Goal: Information Seeking & Learning: Understand process/instructions

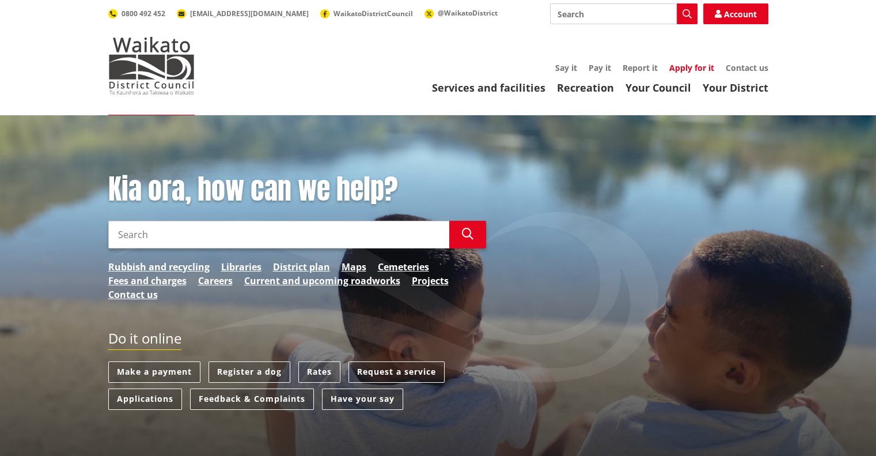
click at [680, 66] on link "Apply for it" at bounding box center [692, 67] width 45 height 11
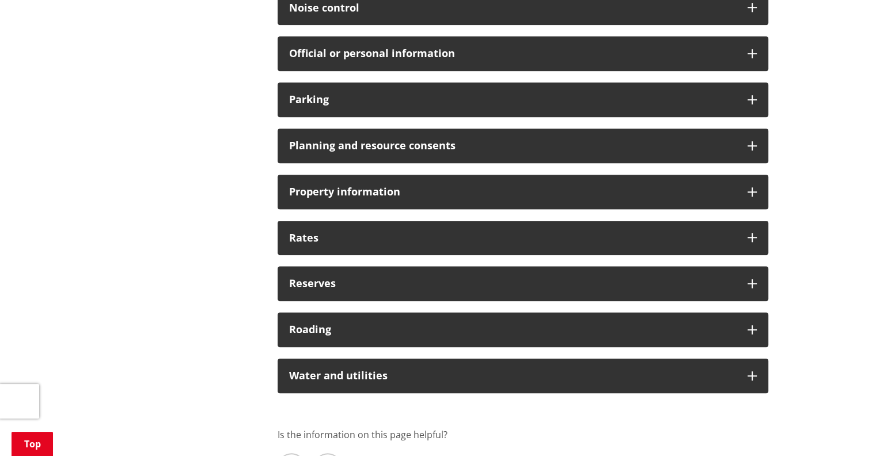
scroll to position [821, 0]
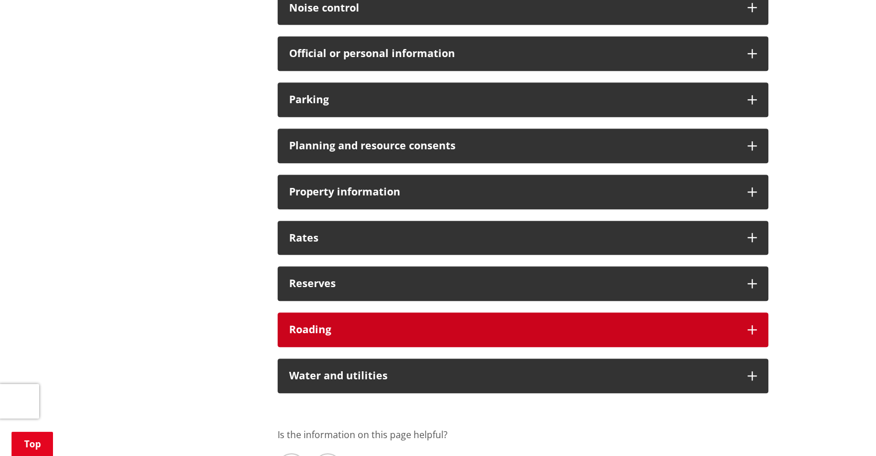
click at [751, 331] on icon at bounding box center [752, 329] width 9 height 9
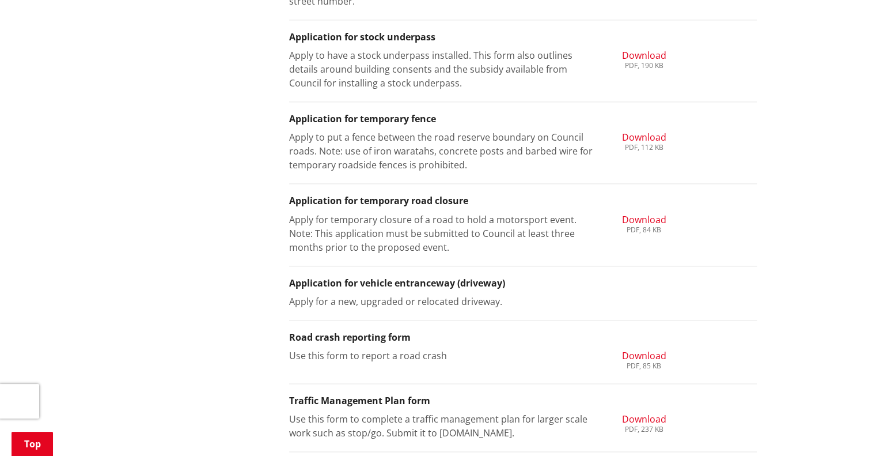
scroll to position [1605, 0]
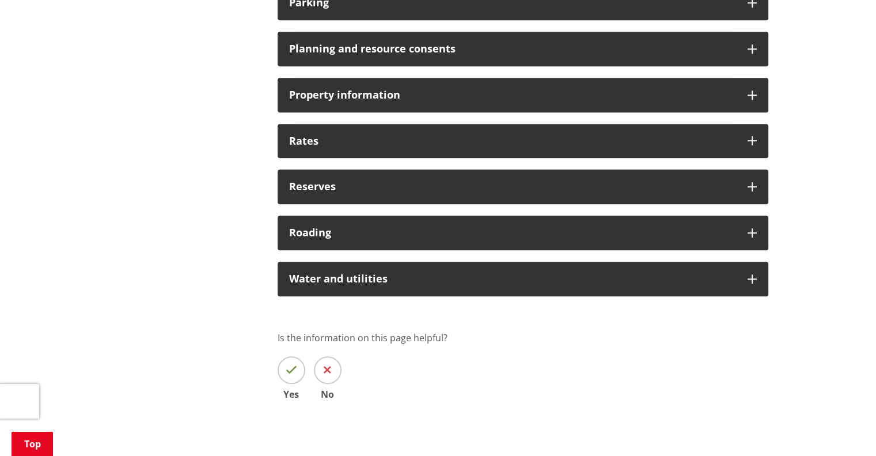
scroll to position [917, 0]
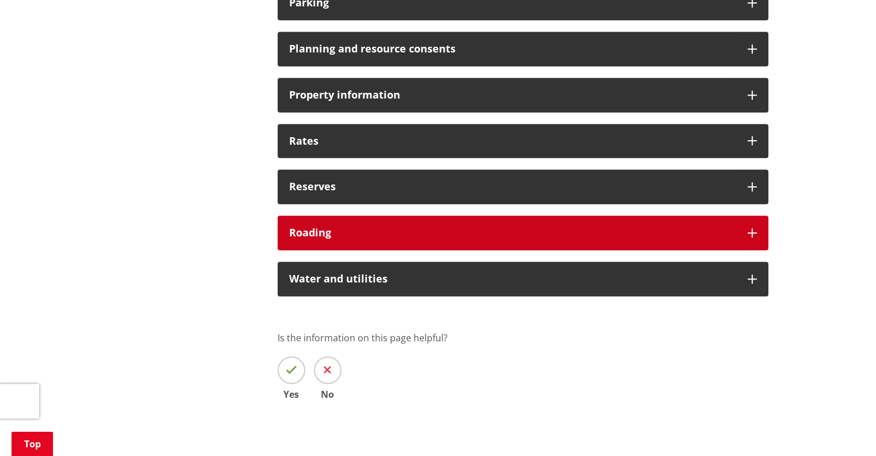
click at [549, 240] on div "Roading" at bounding box center [523, 233] width 491 height 35
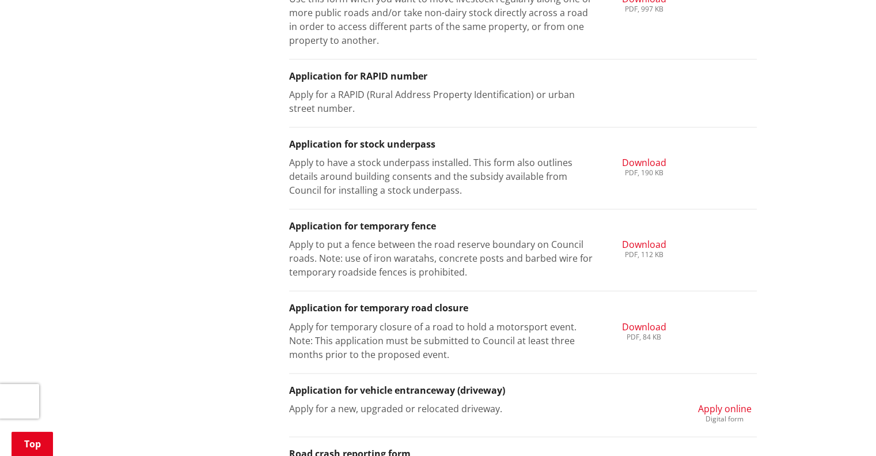
scroll to position [1482, 0]
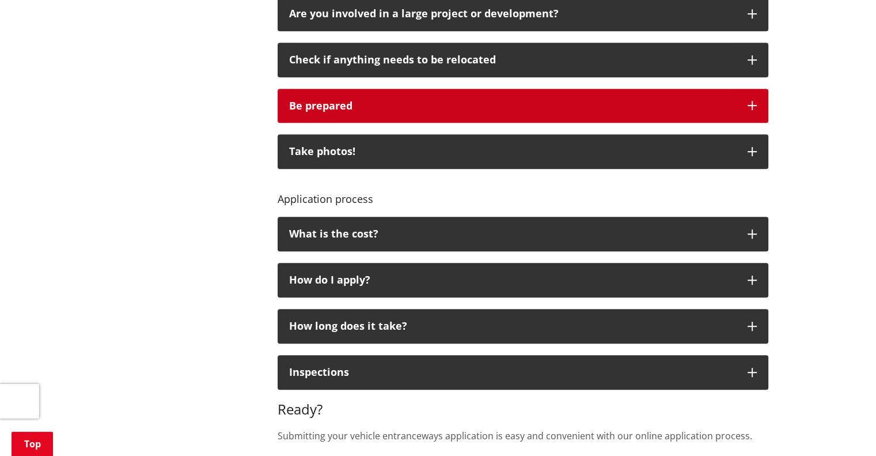
scroll to position [679, 0]
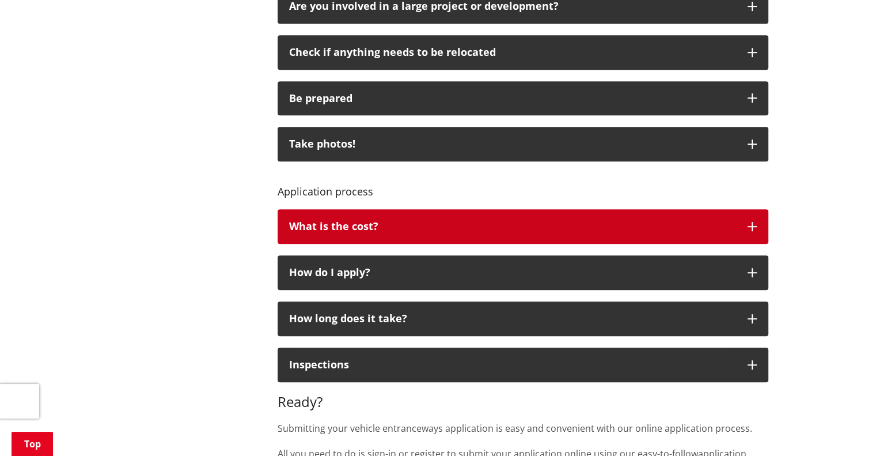
click at [420, 211] on button "What is the cost?" at bounding box center [523, 226] width 491 height 35
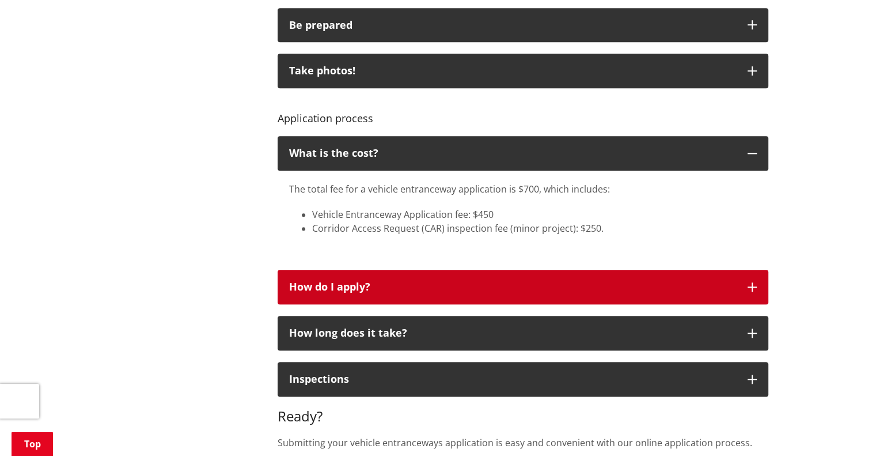
click at [451, 279] on button "How do I apply?" at bounding box center [523, 287] width 491 height 35
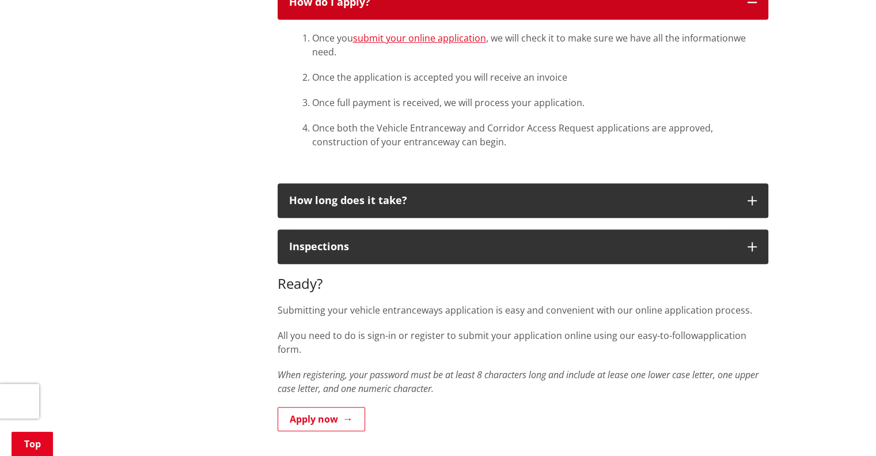
scroll to position [1030, 0]
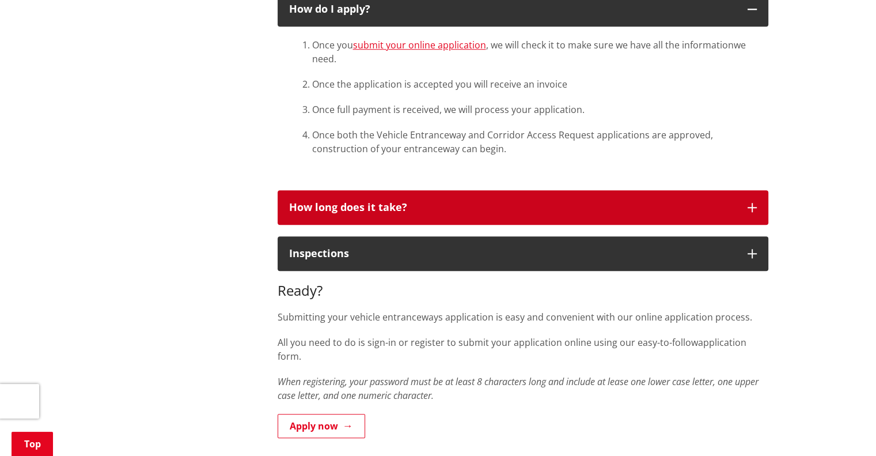
click at [413, 214] on button "How long does it take?" at bounding box center [523, 207] width 491 height 35
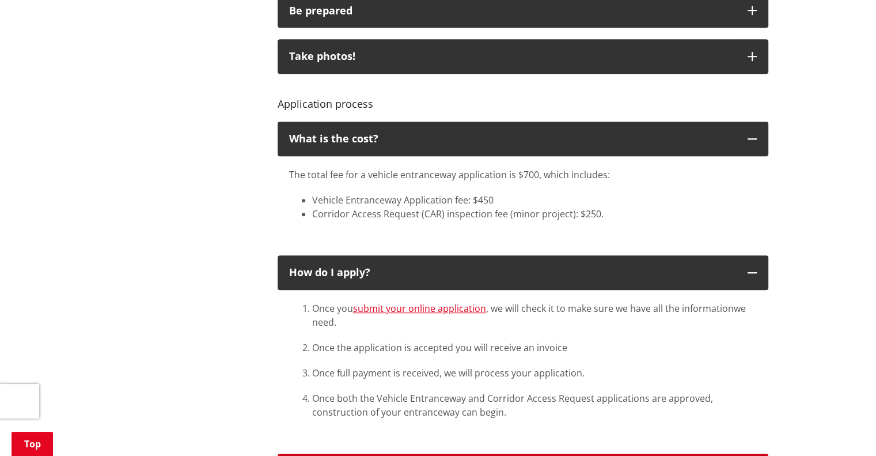
scroll to position [766, 0]
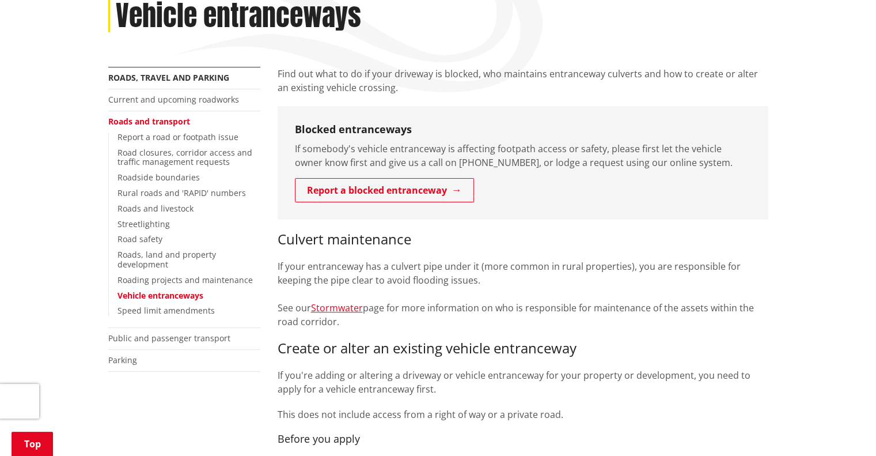
scroll to position [172, 0]
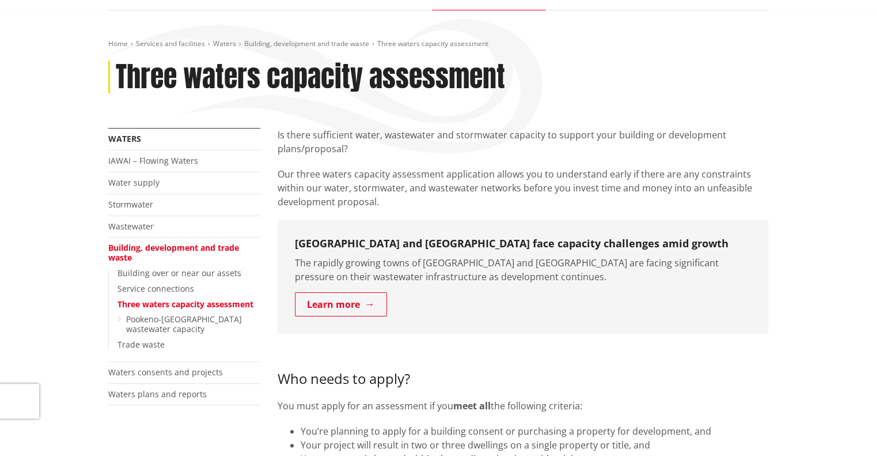
scroll to position [86, 0]
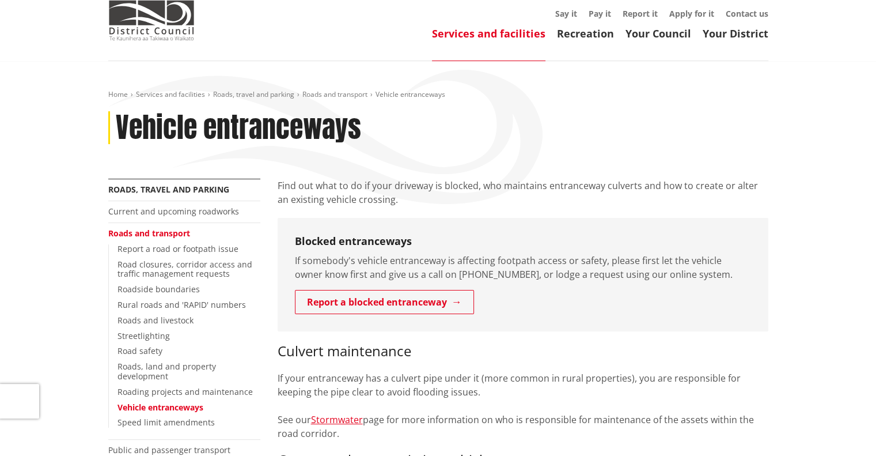
scroll to position [63, 0]
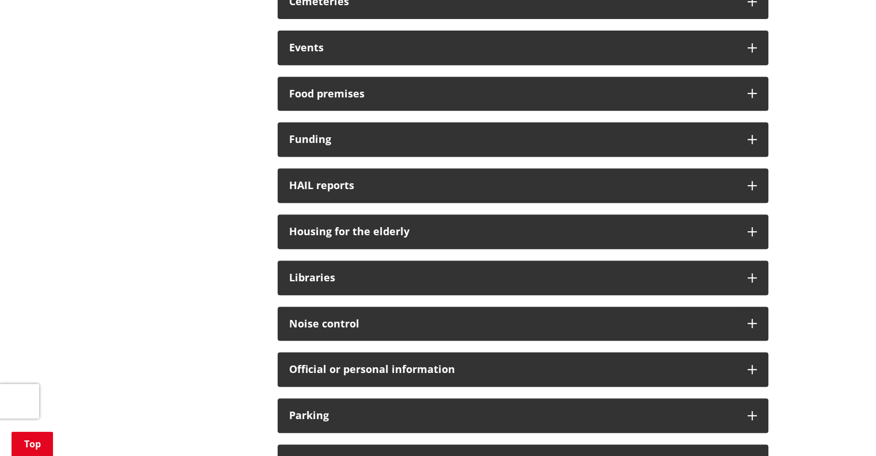
scroll to position [507, 0]
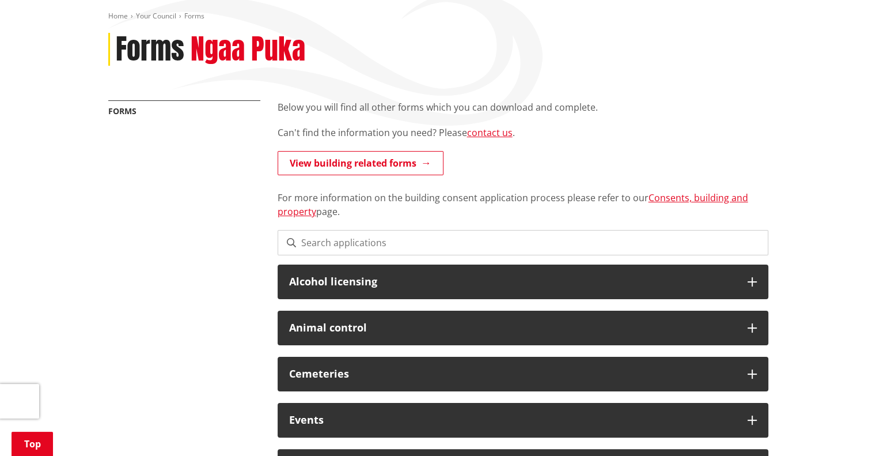
scroll to position [133, 0]
